Goal: Communication & Community: Answer question/provide support

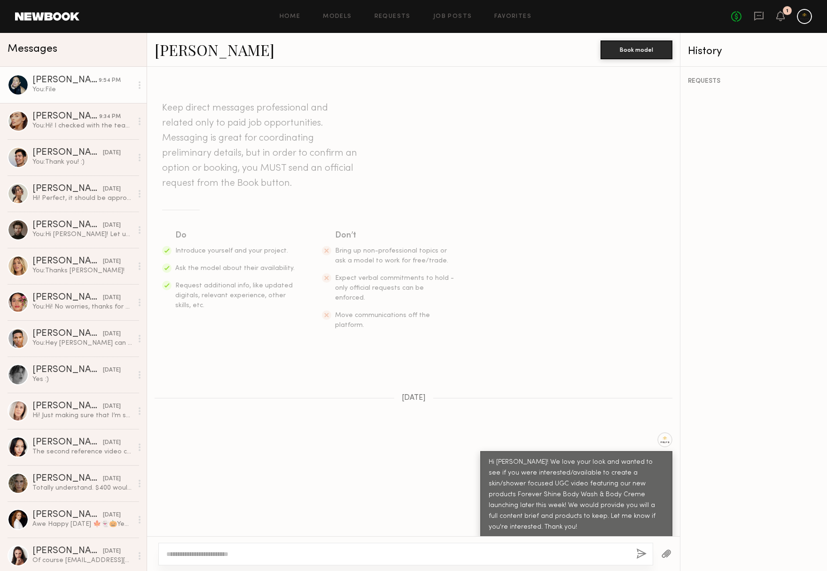
scroll to position [901, 0]
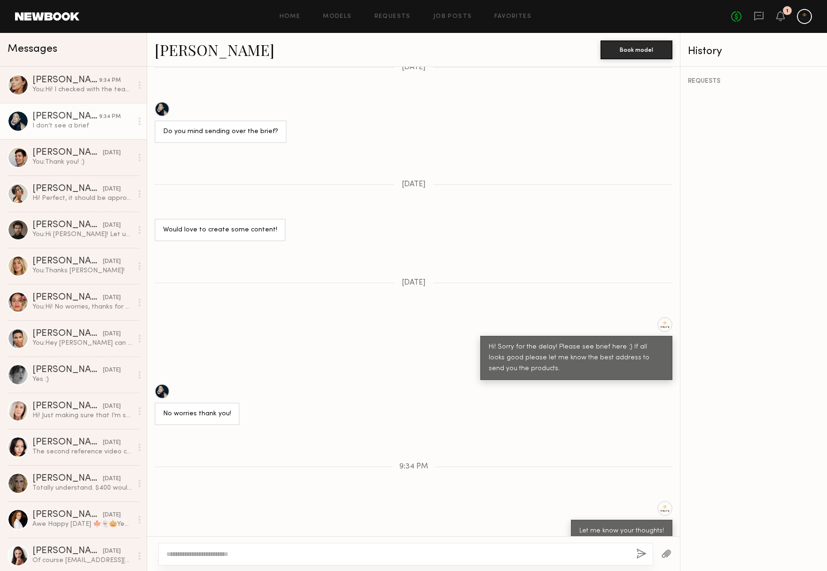
click at [663, 548] on button "button" at bounding box center [666, 554] width 10 height 12
click at [662, 548] on button "button" at bounding box center [666, 554] width 10 height 12
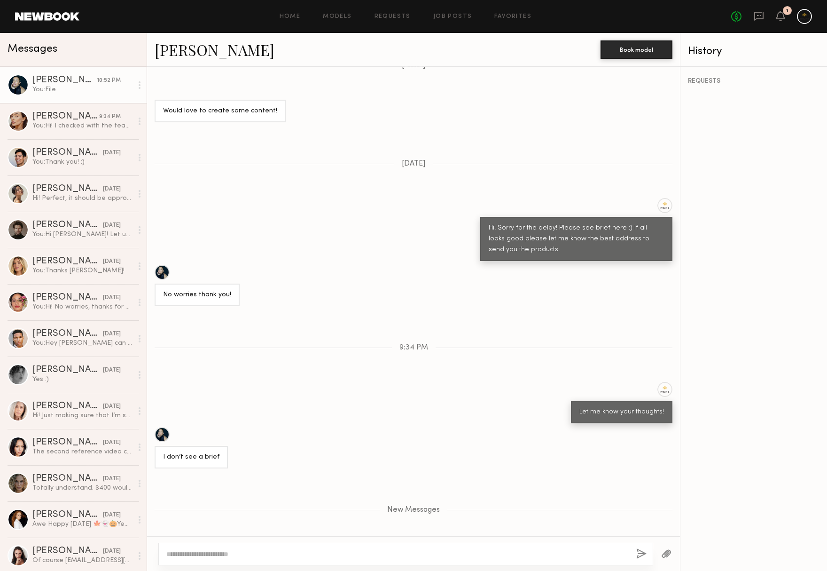
click at [277, 549] on textarea at bounding box center [397, 553] width 463 height 9
type textarea "**********"
click at [637, 551] on button "button" at bounding box center [642, 554] width 10 height 12
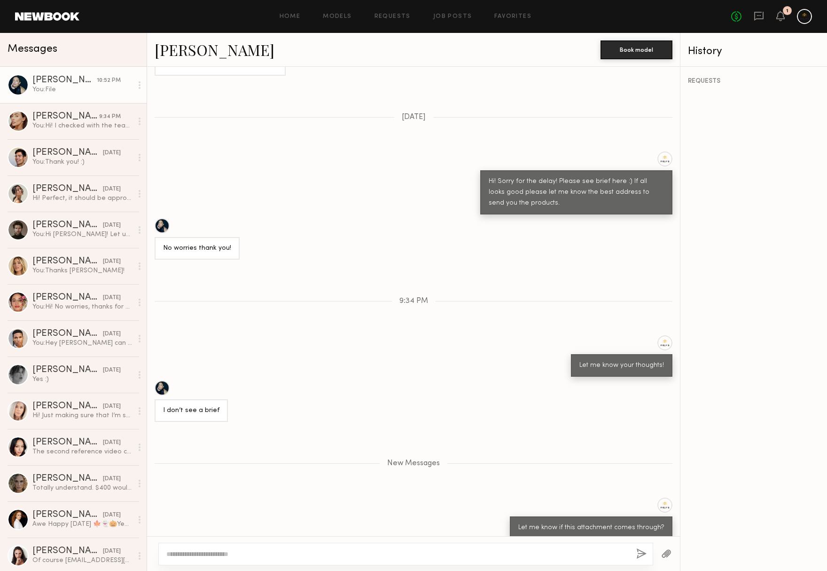
scroll to position [946, 0]
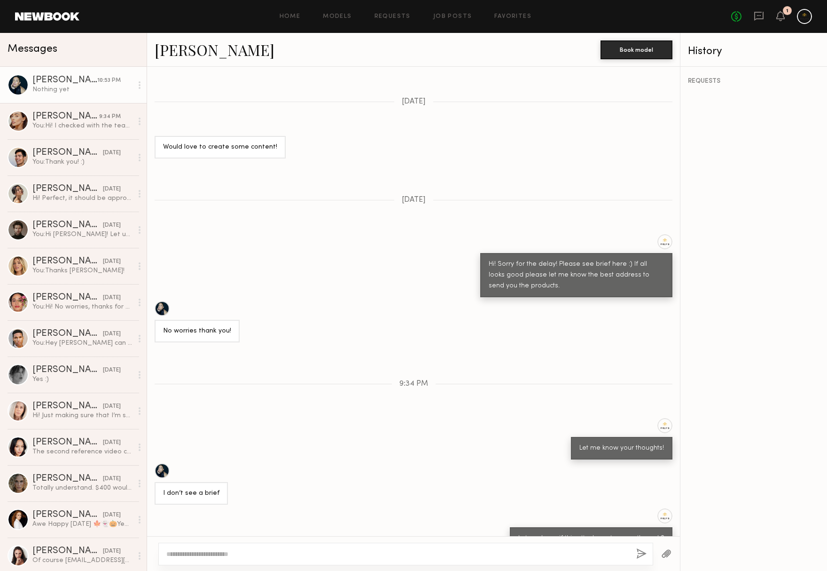
scroll to position [673, 0]
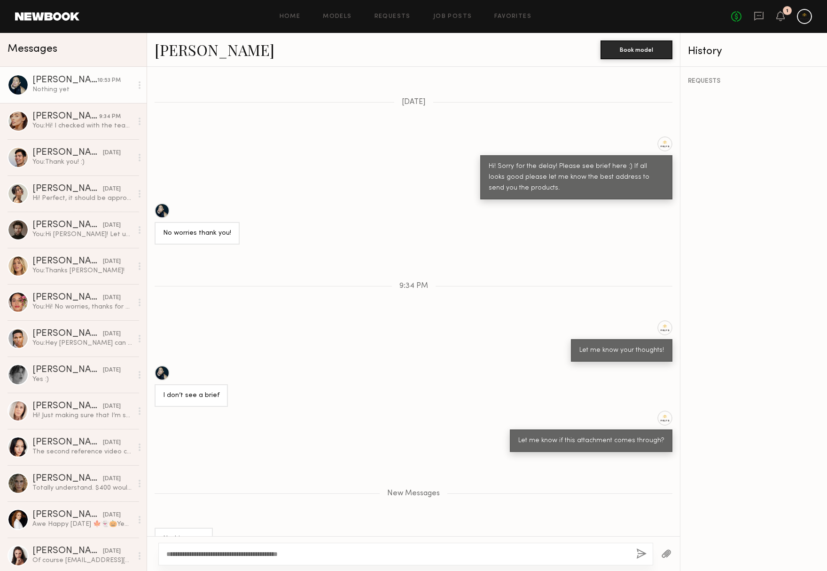
type textarea "**********"
click at [637, 549] on button "button" at bounding box center [642, 554] width 10 height 12
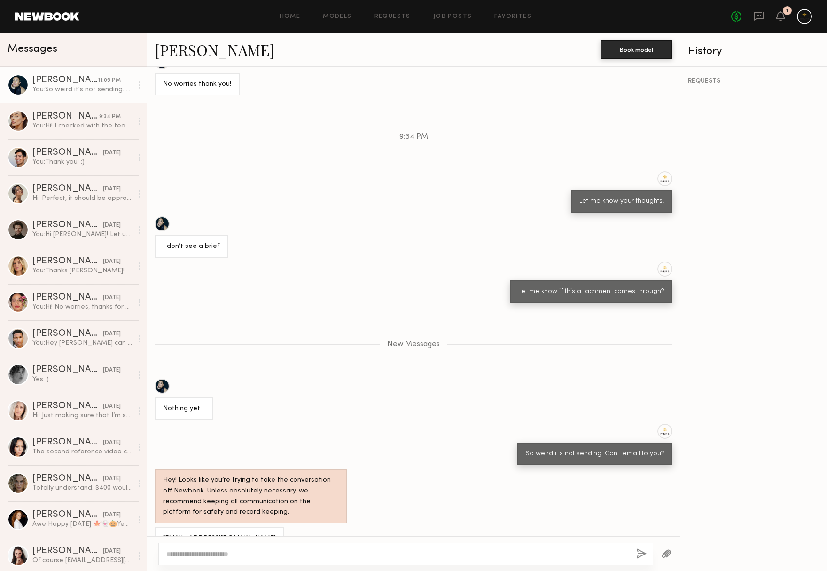
scroll to position [822, 0]
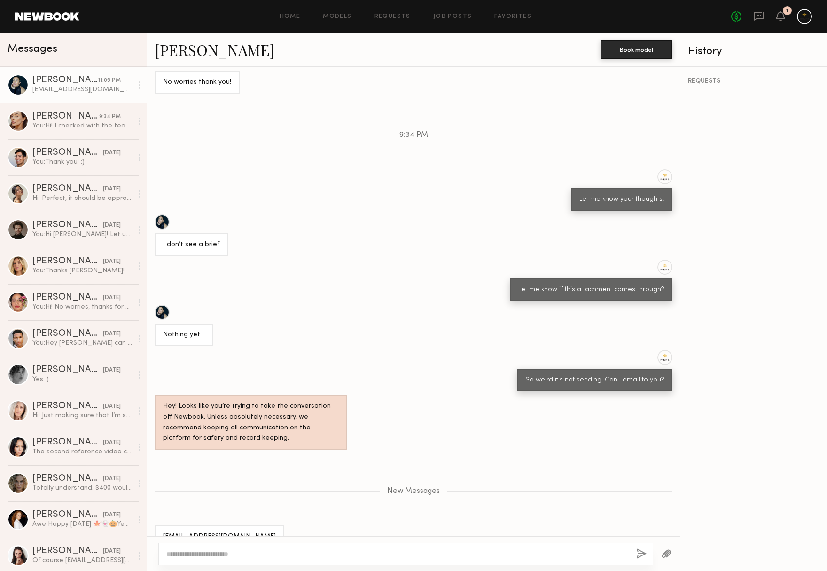
scroll to position [822, 0]
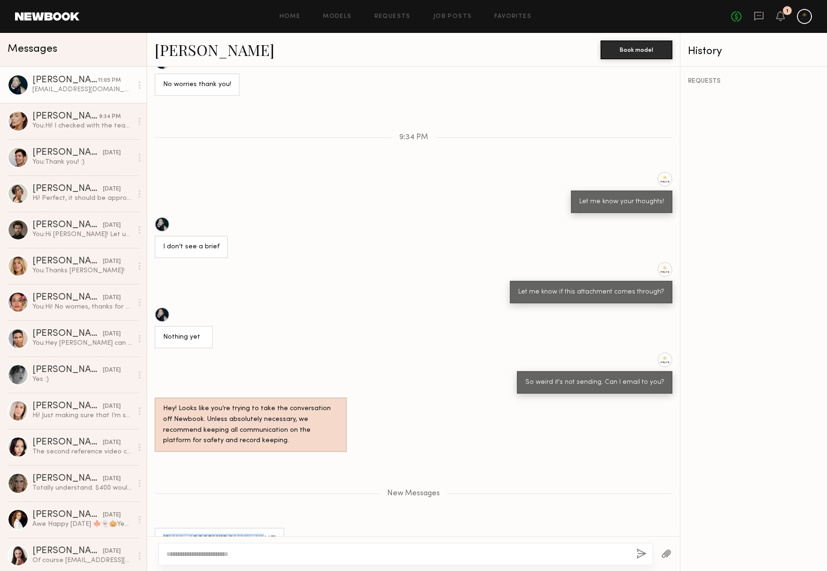
drag, startPoint x: 247, startPoint y: 512, endPoint x: 152, endPoint y: 511, distance: 94.5
click at [152, 527] on div "[EMAIL_ADDRESS][DOMAIN_NAME]" at bounding box center [413, 538] width 533 height 23
copy div "[EMAIL_ADDRESS][DOMAIN_NAME]"
click at [662, 553] on button "button" at bounding box center [666, 554] width 10 height 12
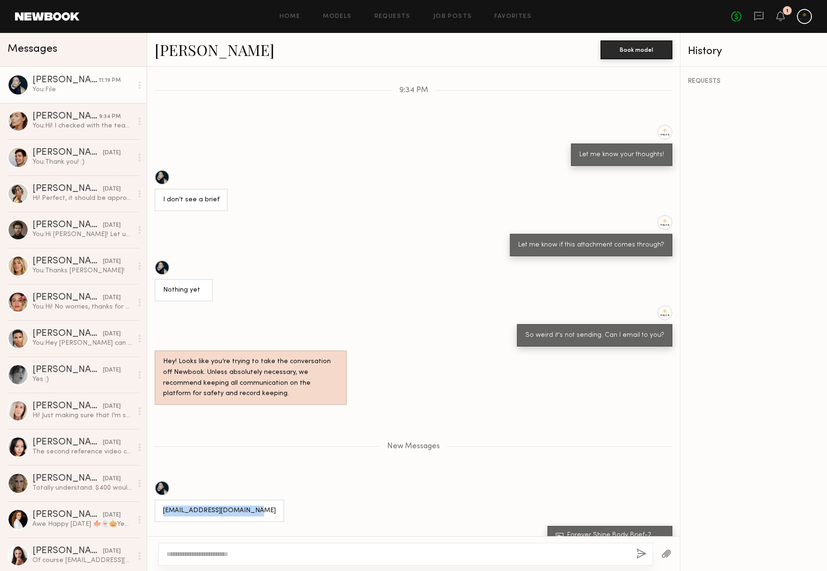
scroll to position [0, 0]
click at [255, 499] on div "[EMAIL_ADDRESS][DOMAIN_NAME]" at bounding box center [220, 510] width 130 height 23
drag, startPoint x: 251, startPoint y: 484, endPoint x: 161, endPoint y: 484, distance: 89.8
click at [161, 499] on div "[EMAIL_ADDRESS][DOMAIN_NAME]" at bounding box center [220, 510] width 130 height 23
copy div "[EMAIL_ADDRESS][DOMAIN_NAME]"
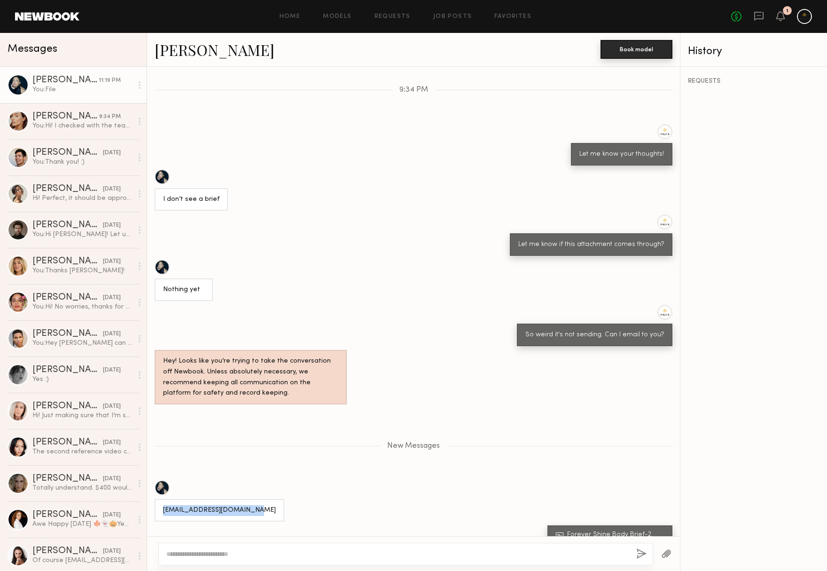
scroll to position [869, 0]
